Goal: Check status: Check status

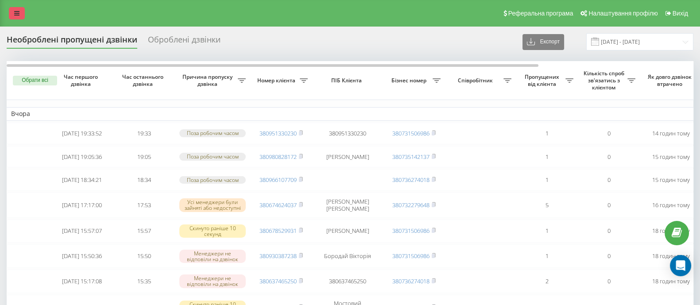
click at [19, 16] on link at bounding box center [17, 13] width 16 height 12
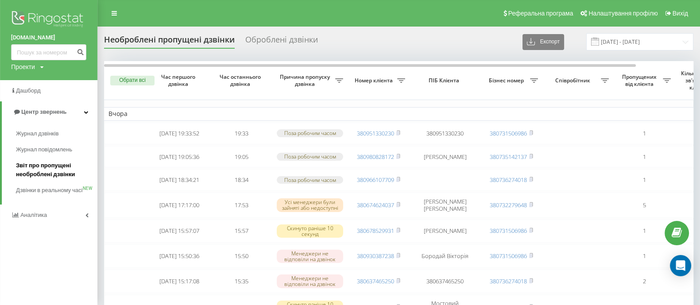
click at [55, 163] on span "Звіт про пропущені необроблені дзвінки" at bounding box center [54, 170] width 77 height 18
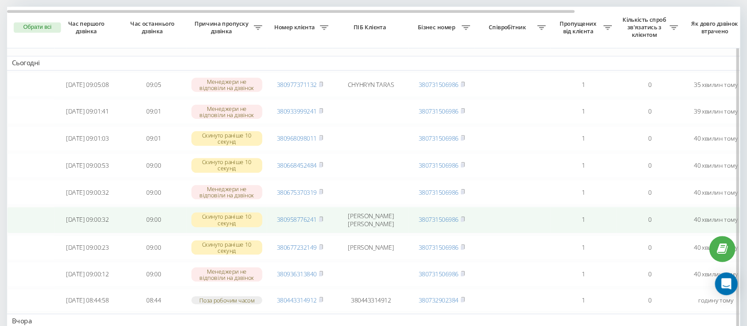
scroll to position [55, 0]
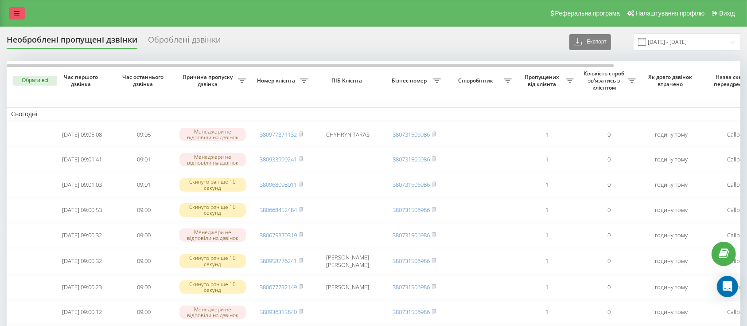
click at [21, 15] on link at bounding box center [17, 13] width 16 height 12
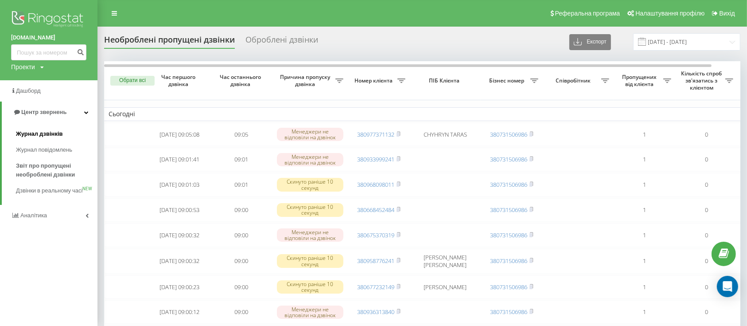
click at [50, 136] on span "Журнал дзвінків" at bounding box center [39, 133] width 47 height 9
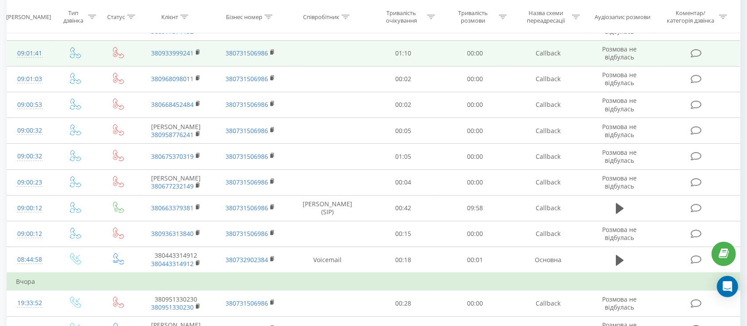
scroll to position [59, 0]
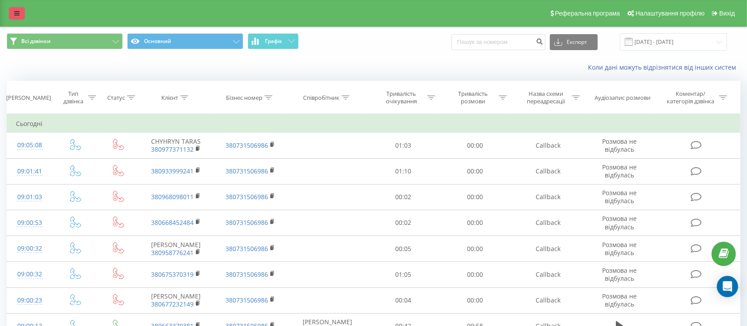
click at [13, 16] on link at bounding box center [17, 13] width 16 height 12
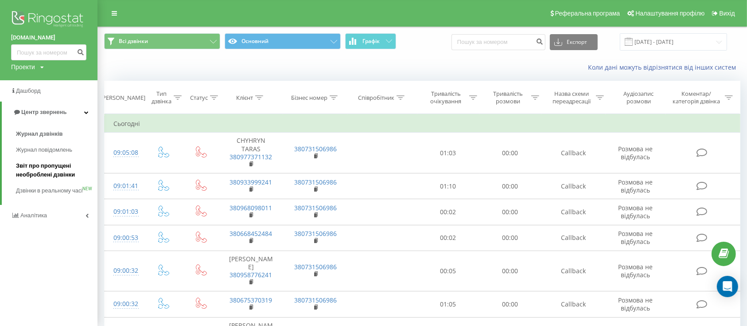
click at [46, 166] on span "Звіт про пропущені необроблені дзвінки" at bounding box center [54, 170] width 77 height 18
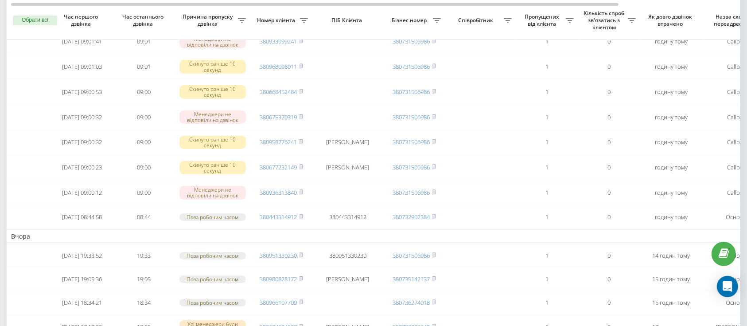
scroll to position [59, 0]
